Goal: Use online tool/utility: Utilize a website feature to perform a specific function

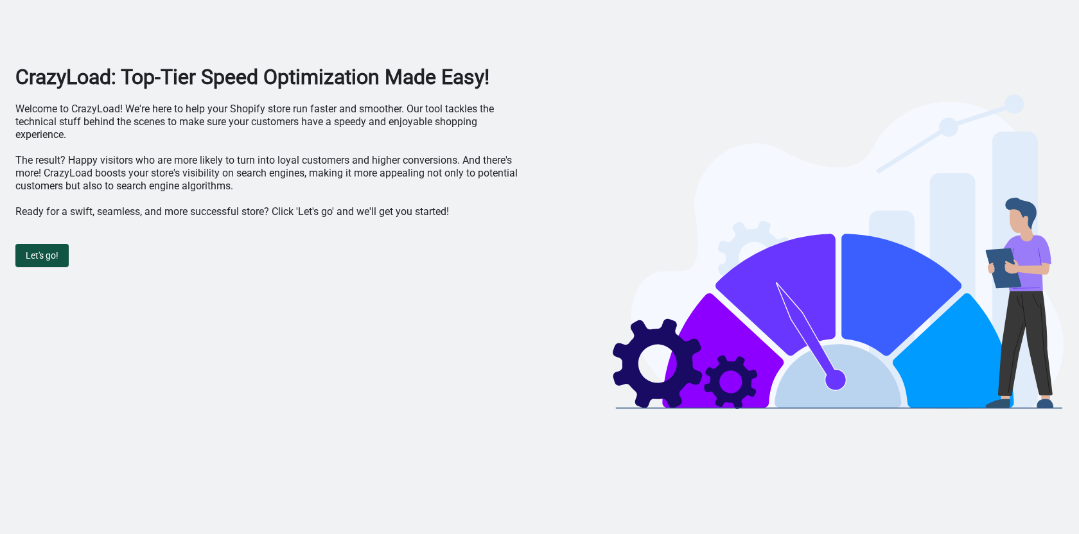
click at [59, 245] on button "Let's go!" at bounding box center [41, 255] width 53 height 23
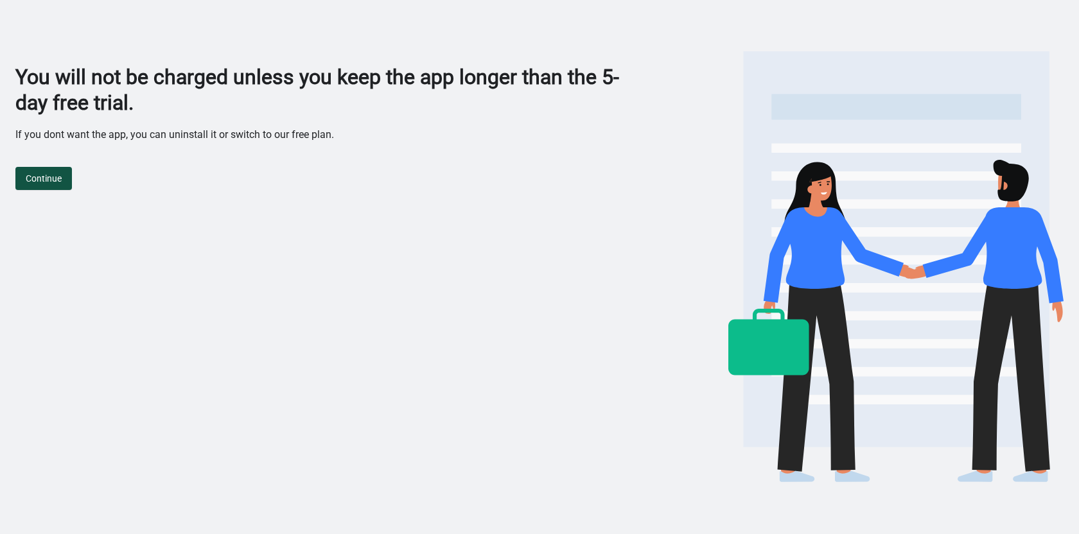
click at [37, 180] on span "Continue" at bounding box center [44, 178] width 36 height 10
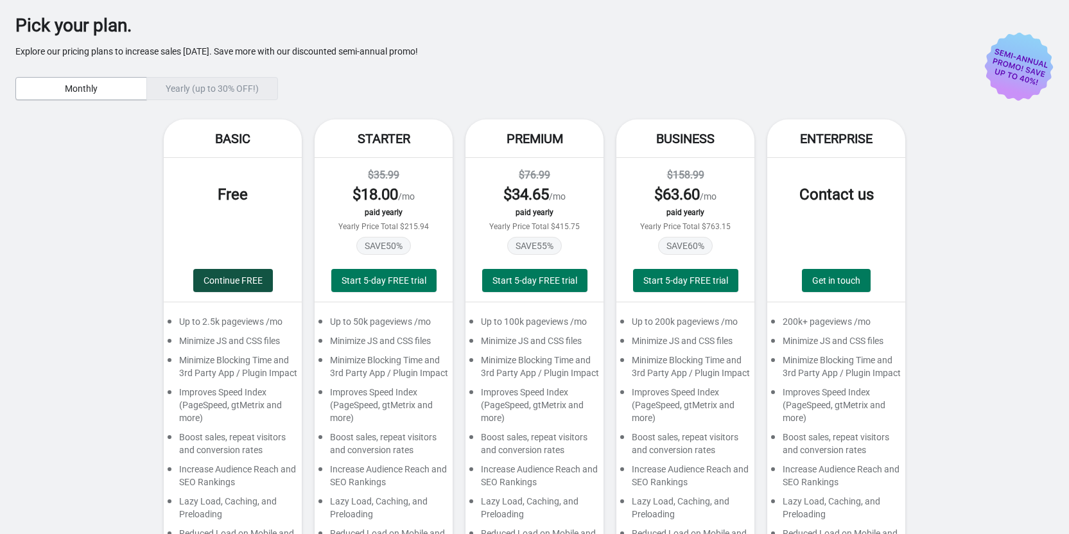
click at [245, 275] on span "Continue FREE" at bounding box center [233, 280] width 59 height 10
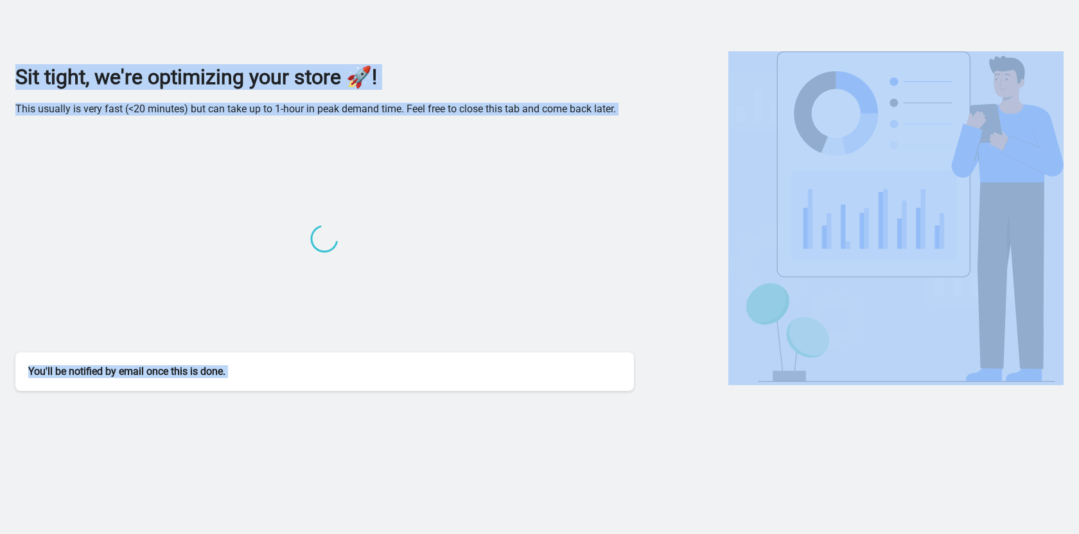
drag, startPoint x: 0, startPoint y: 71, endPoint x: 695, endPoint y: 94, distance: 695.0
click at [695, 94] on div "Sit tight, we're optimizing your store 🚀! This usually is very fast (<20 minute…" at bounding box center [539, 198] width 1079 height 396
copy div "Sit tight, we're optimizing your store 🚀! This usually is very fast (<20 minute…"
click at [183, 24] on div "Sit tight, we're optimizing your store 🚀! This usually is very fast (<20 minute…" at bounding box center [539, 198] width 1048 height 396
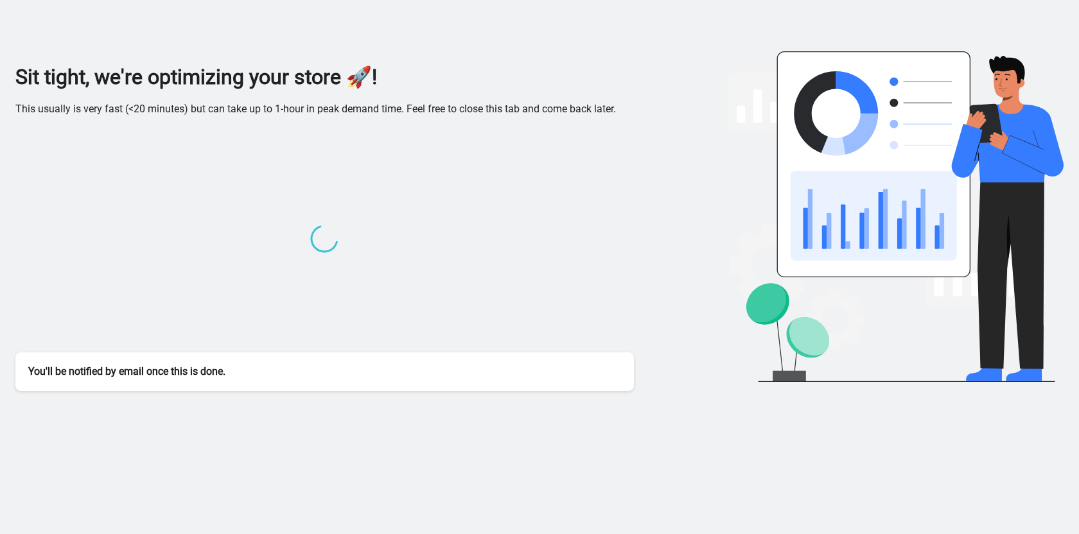
click at [578, 62] on div "Sit tight, we're optimizing your store 🚀! This usually is very fast (<20 minute…" at bounding box center [539, 198] width 1048 height 396
drag, startPoint x: 627, startPoint y: 73, endPoint x: 637, endPoint y: 74, distance: 10.5
click at [635, 74] on div "Sit tight, we're optimizing your store 🚀! This usually is very fast (<20 minute…" at bounding box center [539, 227] width 1048 height 327
drag, startPoint x: 647, startPoint y: 77, endPoint x: 659, endPoint y: 82, distance: 12.4
click at [656, 81] on div "Sit tight, we're optimizing your store 🚀! This usually is very fast (<20 minute…" at bounding box center [539, 227] width 1048 height 327
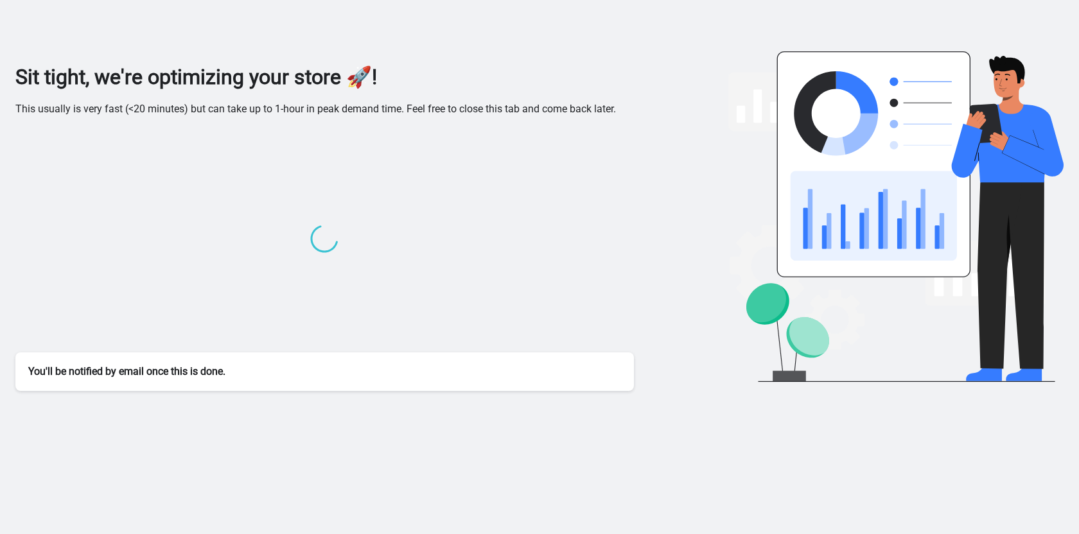
click at [1050, 99] on img at bounding box center [895, 216] width 335 height 331
